Goal: Find specific page/section: Find specific page/section

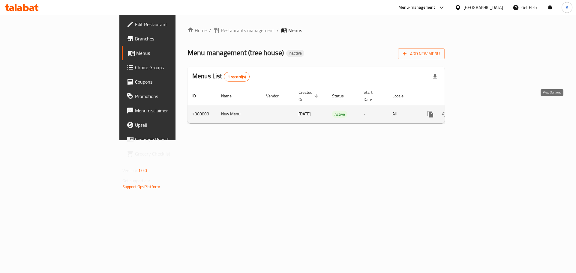
click at [477, 111] on icon "enhanced table" at bounding box center [473, 114] width 7 height 7
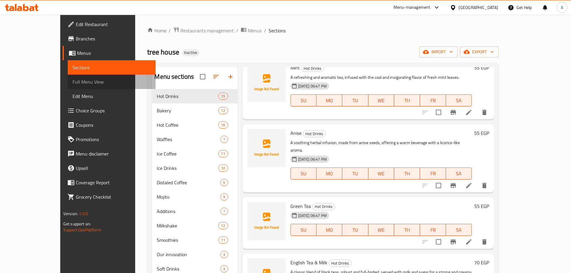
click at [73, 82] on span "Full Menu View" at bounding box center [112, 81] width 78 height 7
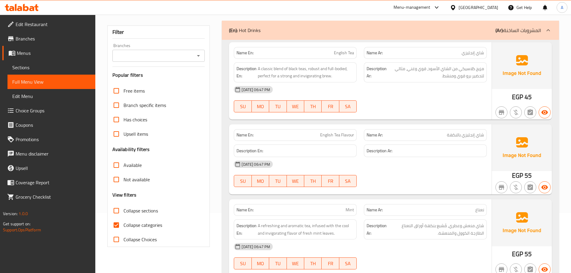
click at [145, 223] on span "Collapse categories" at bounding box center [143, 225] width 39 height 7
click at [124, 223] on input "Collapse categories" at bounding box center [116, 225] width 14 height 14
checkbox input "false"
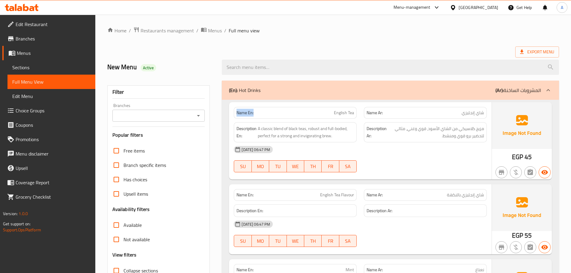
drag, startPoint x: 261, startPoint y: 112, endPoint x: 225, endPoint y: 111, distance: 35.4
copy strong "Name En:"
click at [391, 156] on div "[DATE] 06:47 PM" at bounding box center [360, 149] width 260 height 14
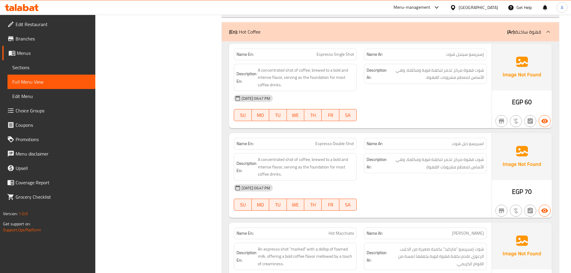
scroll to position [2390, 0]
